Goal: Information Seeking & Learning: Learn about a topic

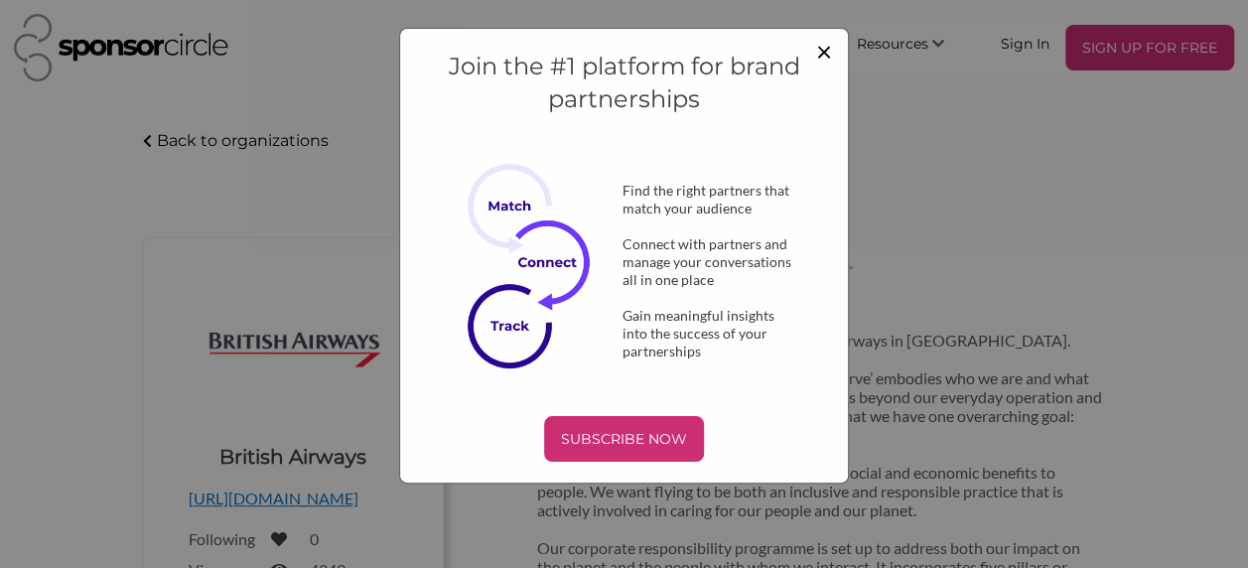
click at [826, 51] on span "×" at bounding box center [824, 51] width 16 height 34
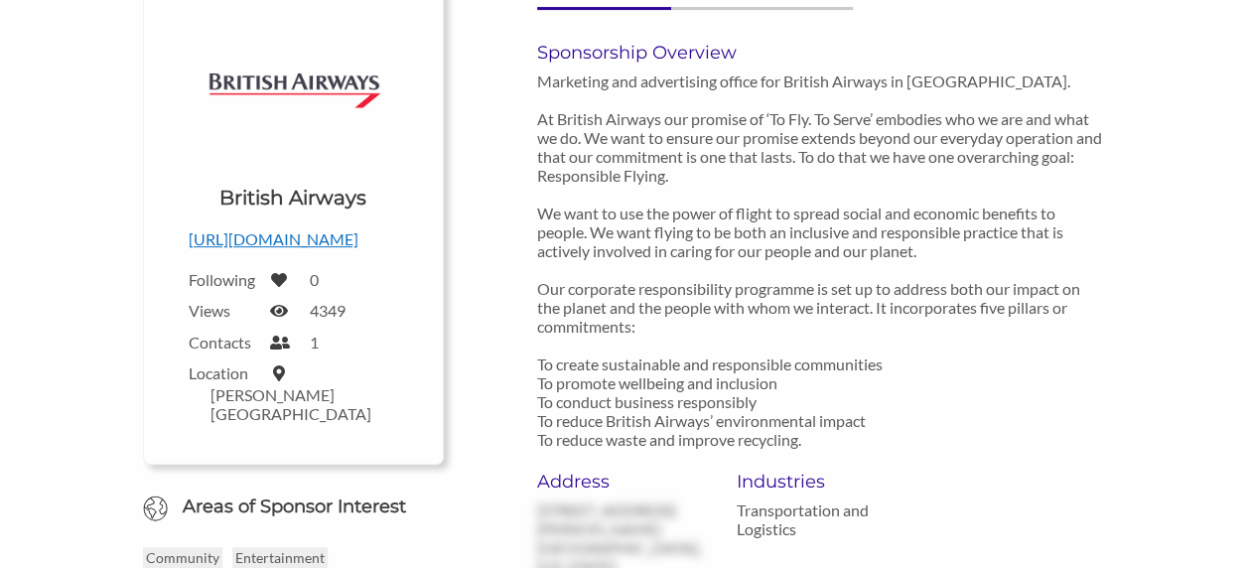
scroll to position [258, 0]
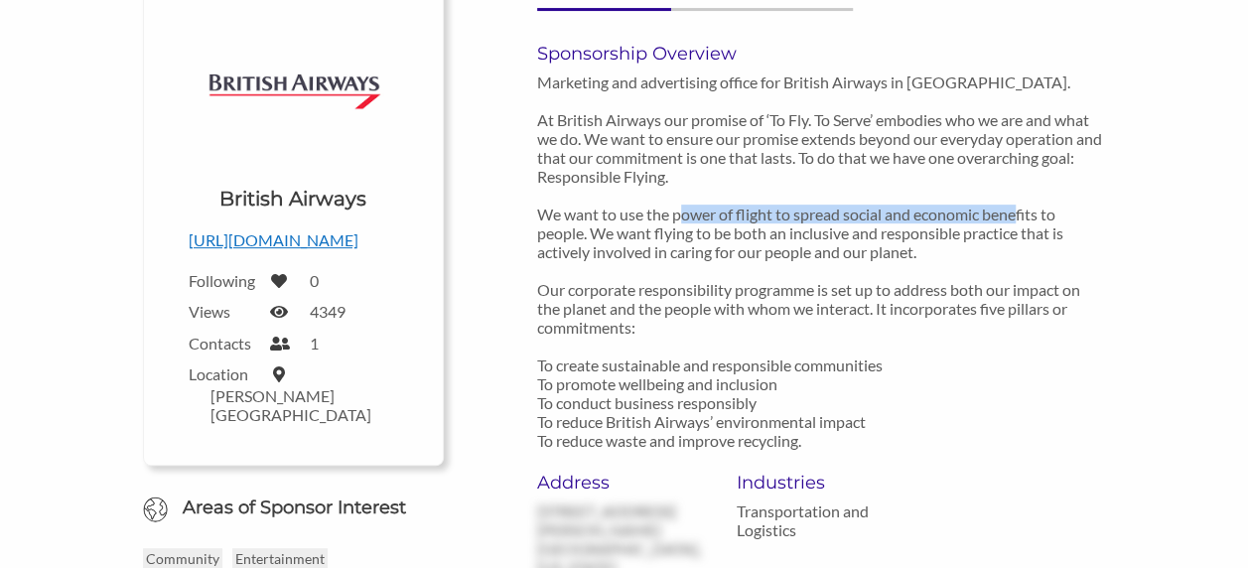
drag, startPoint x: 776, startPoint y: 214, endPoint x: 588, endPoint y: 234, distance: 189.7
click at [588, 234] on p "Marketing and advertising office for British Airways in [GEOGRAPHIC_DATA]. At B…" at bounding box center [821, 260] width 569 height 377
copy p "to spread social and economic benefits to people."
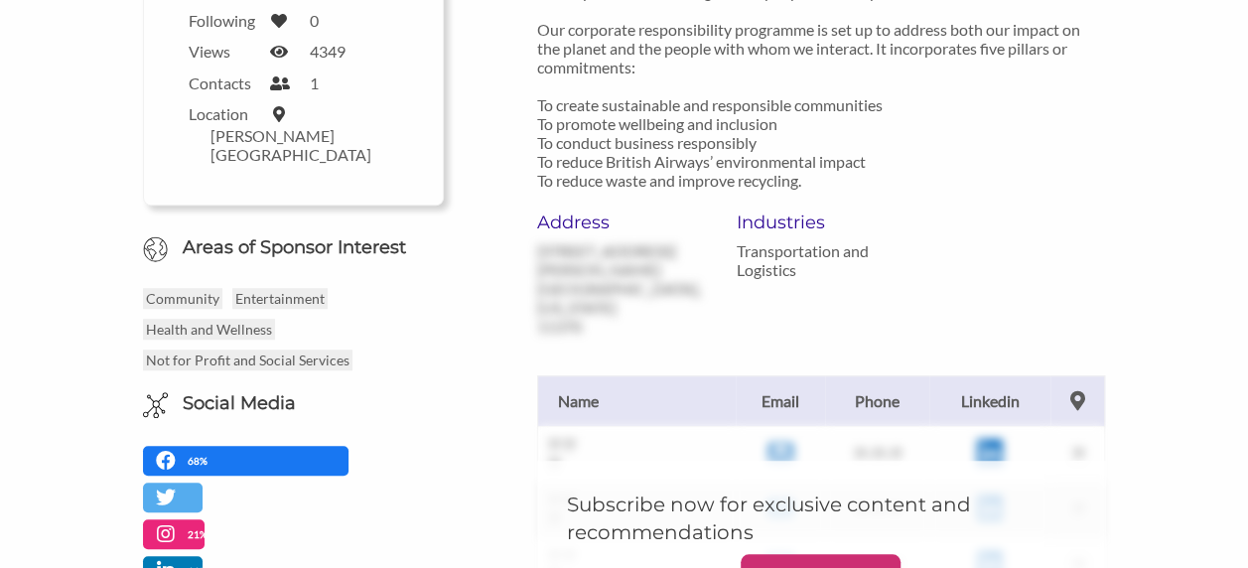
scroll to position [560, 0]
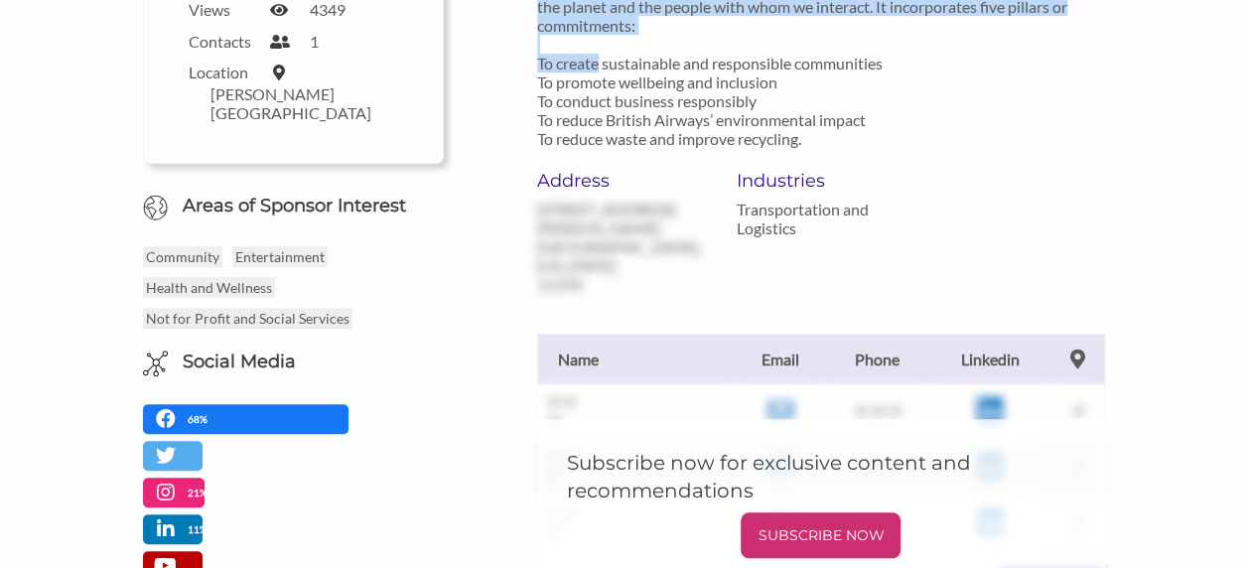
drag, startPoint x: 534, startPoint y: 59, endPoint x: 699, endPoint y: 68, distance: 165.0
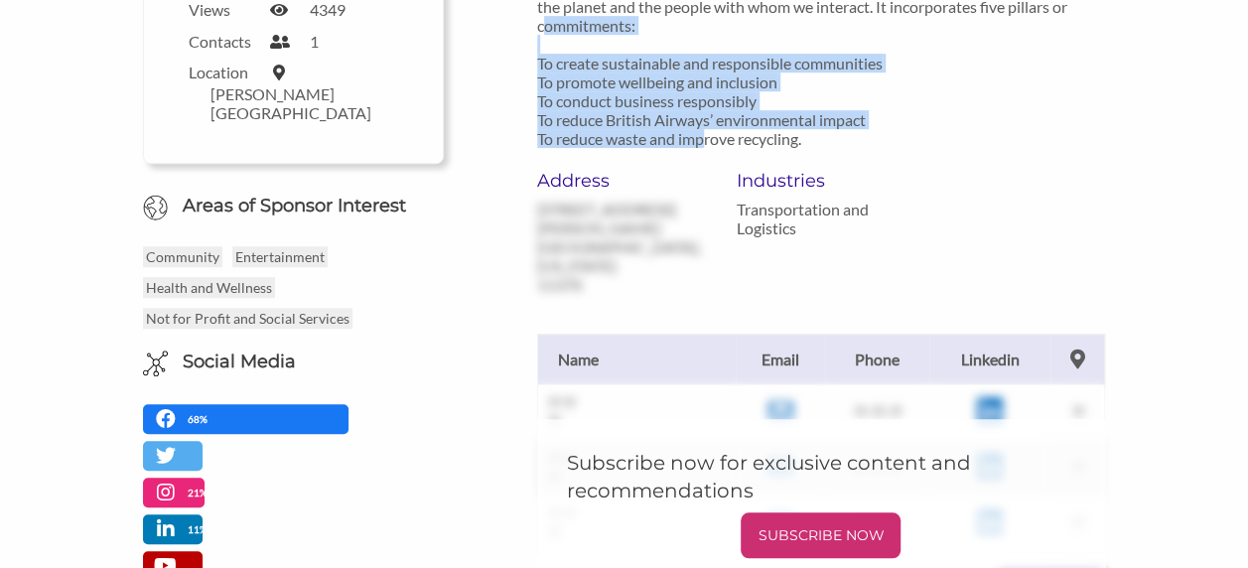
drag, startPoint x: 537, startPoint y: 63, endPoint x: 836, endPoint y: 131, distance: 306.6
drag, startPoint x: 836, startPoint y: 131, endPoint x: 718, endPoint y: 81, distance: 128.1
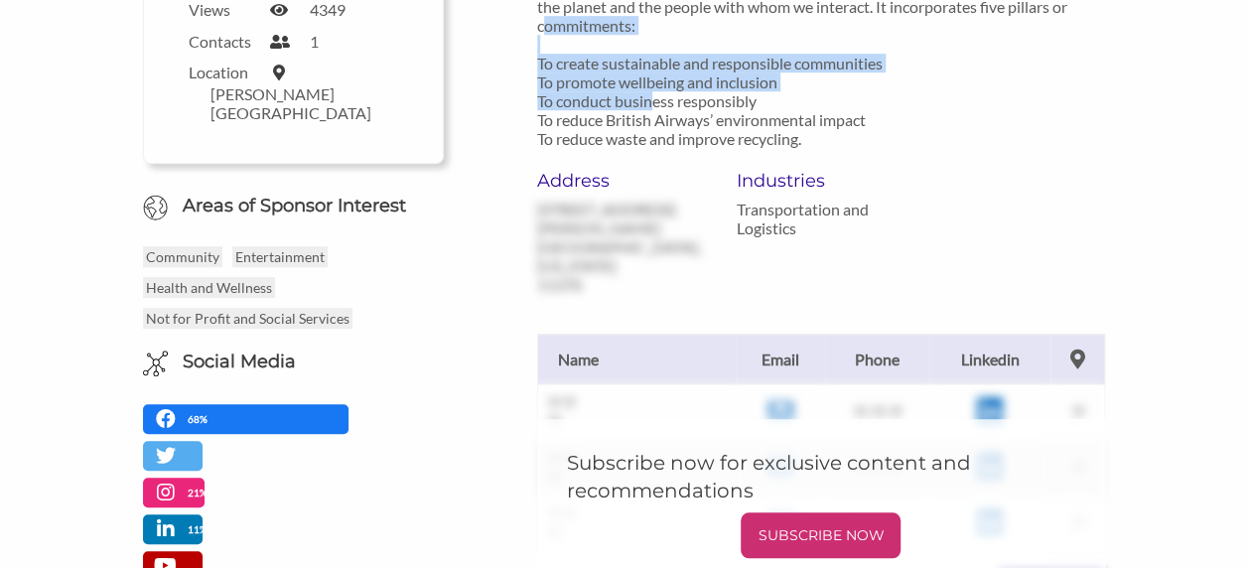
drag, startPoint x: 536, startPoint y: 62, endPoint x: 779, endPoint y: 93, distance: 245.3
copy p "To create sustainable and responsible communities To promote wellbeing and incl…"
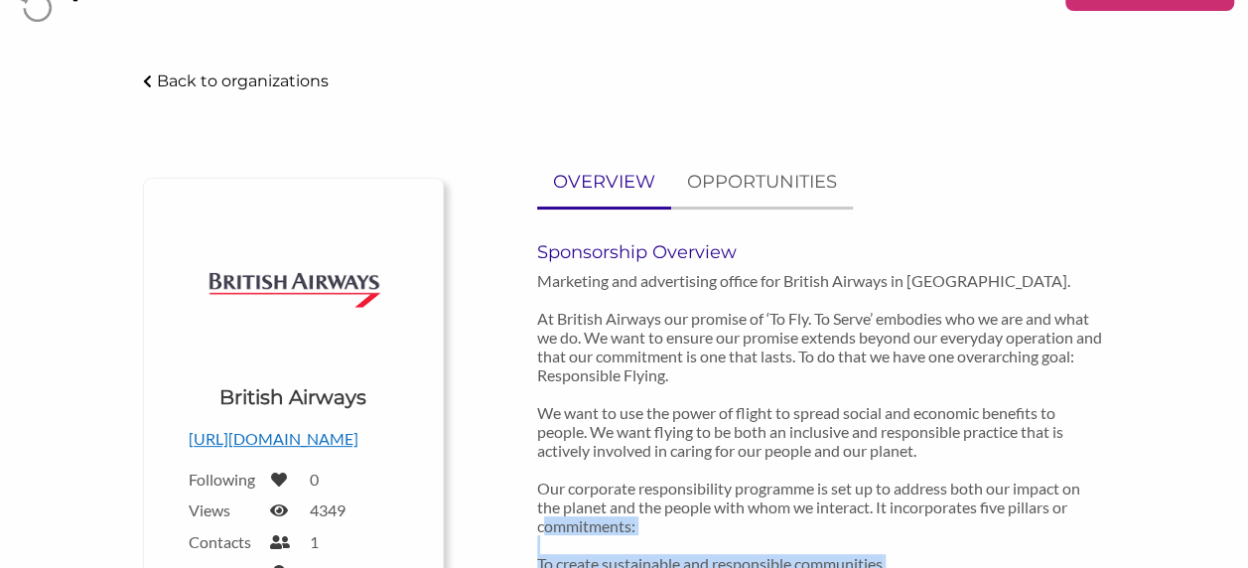
scroll to position [0, 0]
